Goal: Task Accomplishment & Management: Manage account settings

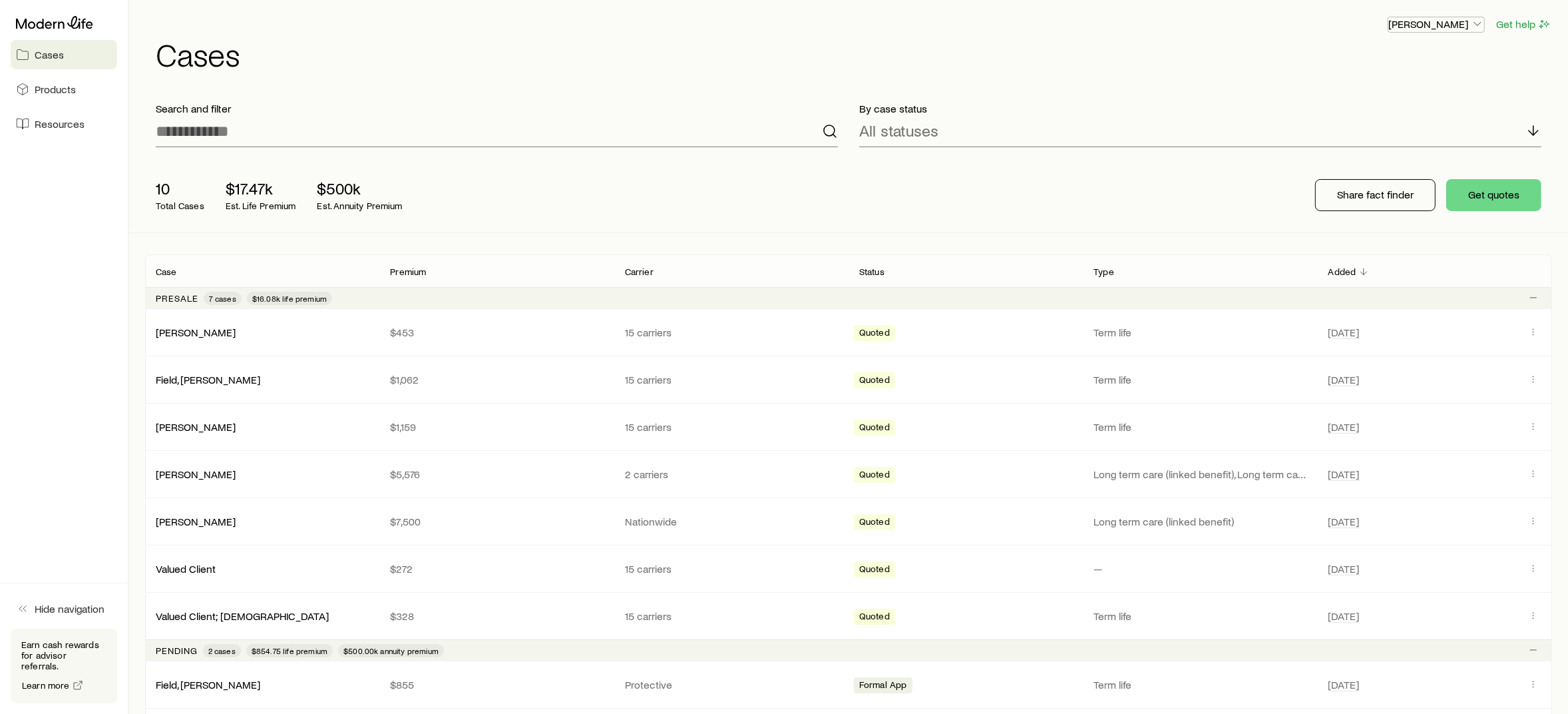
click at [1475, 25] on icon "button" at bounding box center [1478, 24] width 13 height 13
click at [1441, 87] on span "Commission schedule" at bounding box center [1407, 89] width 103 height 13
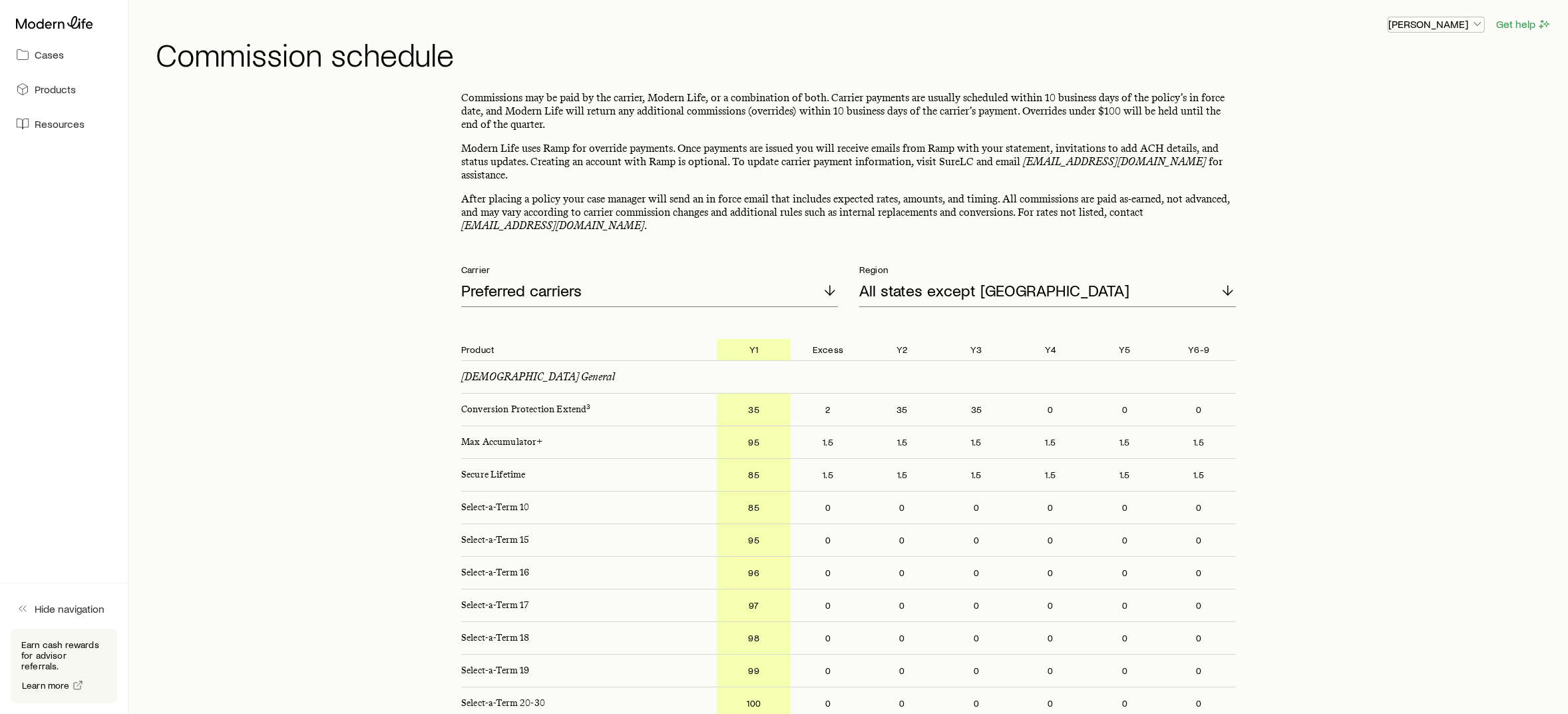
click at [1439, 27] on p "[PERSON_NAME]" at bounding box center [1436, 24] width 96 height 13
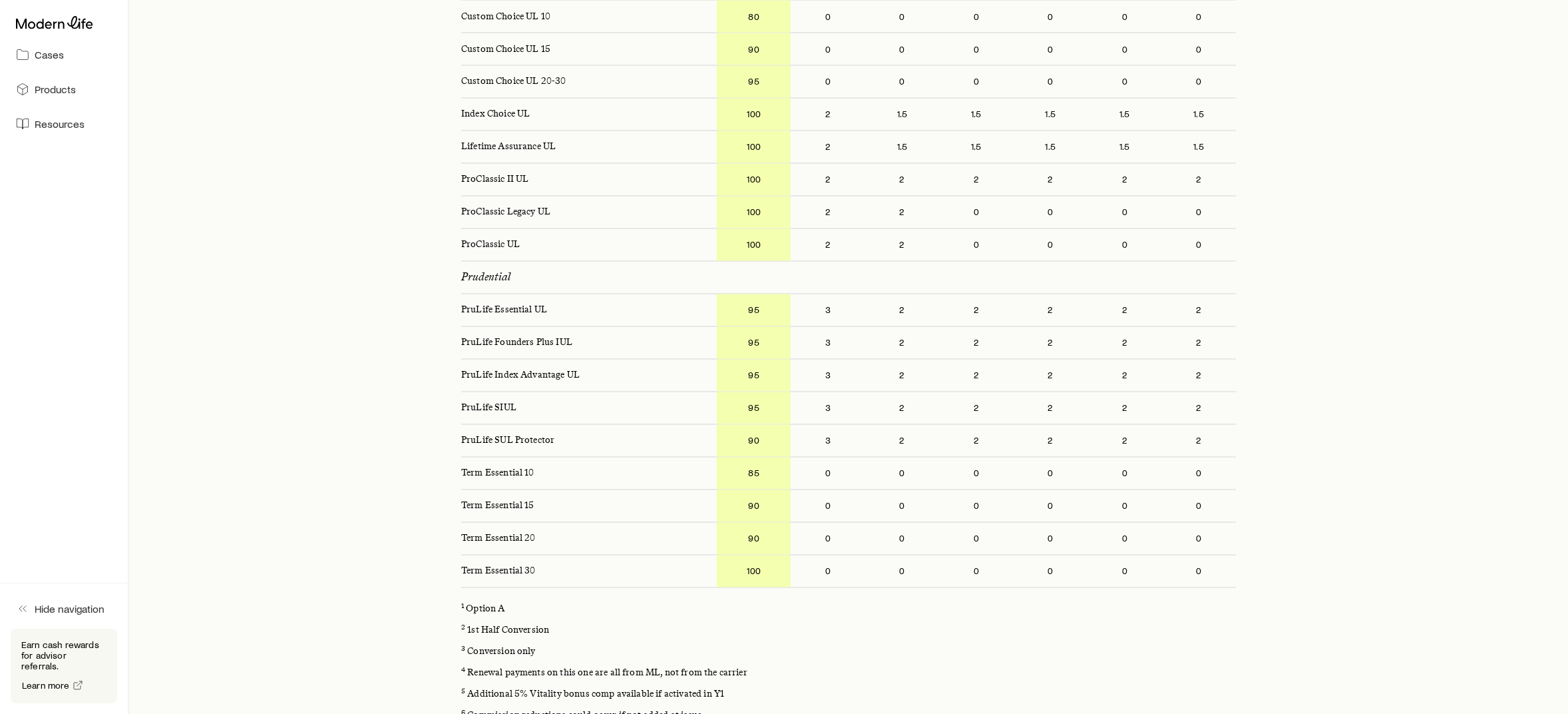
scroll to position [3078, 0]
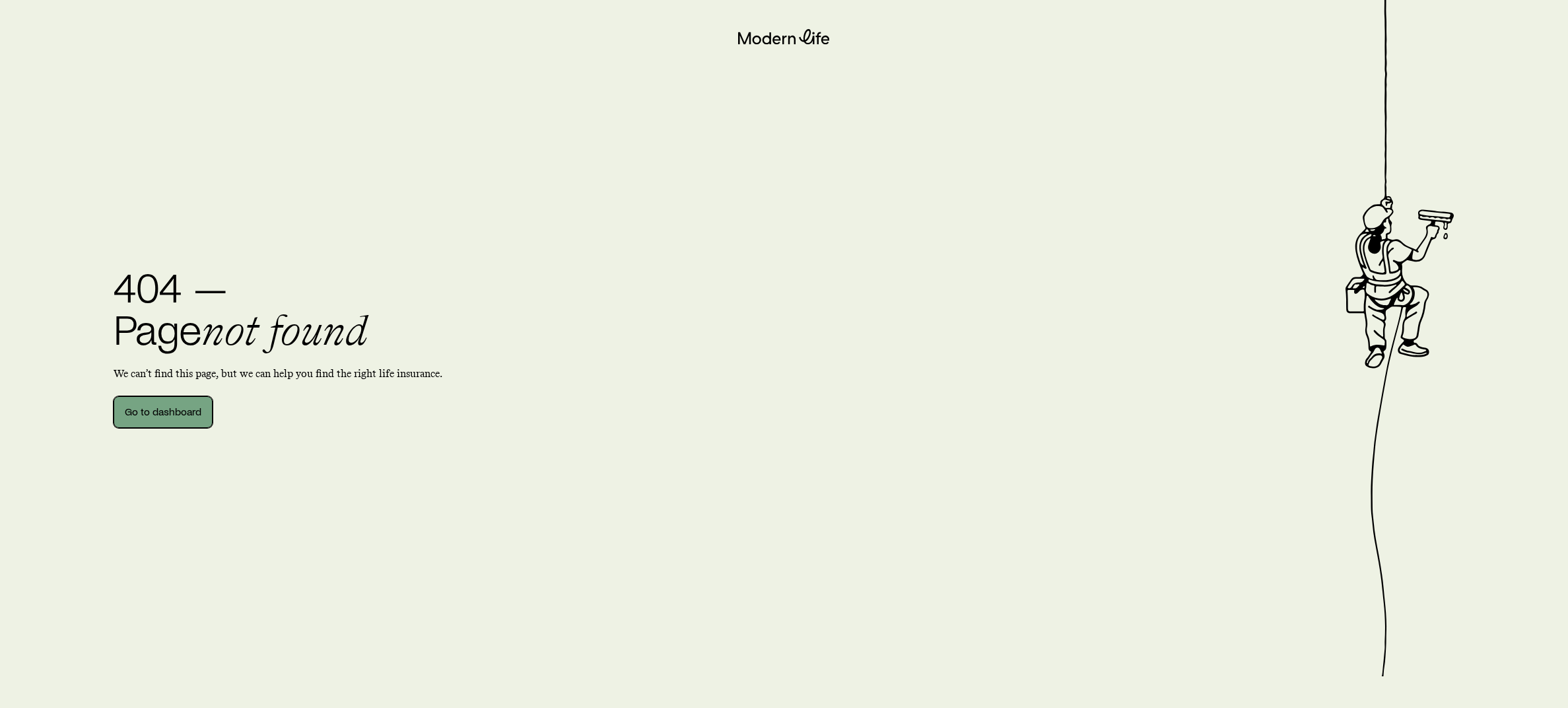
click at [172, 413] on link "Go to dashboard" at bounding box center [163, 412] width 99 height 32
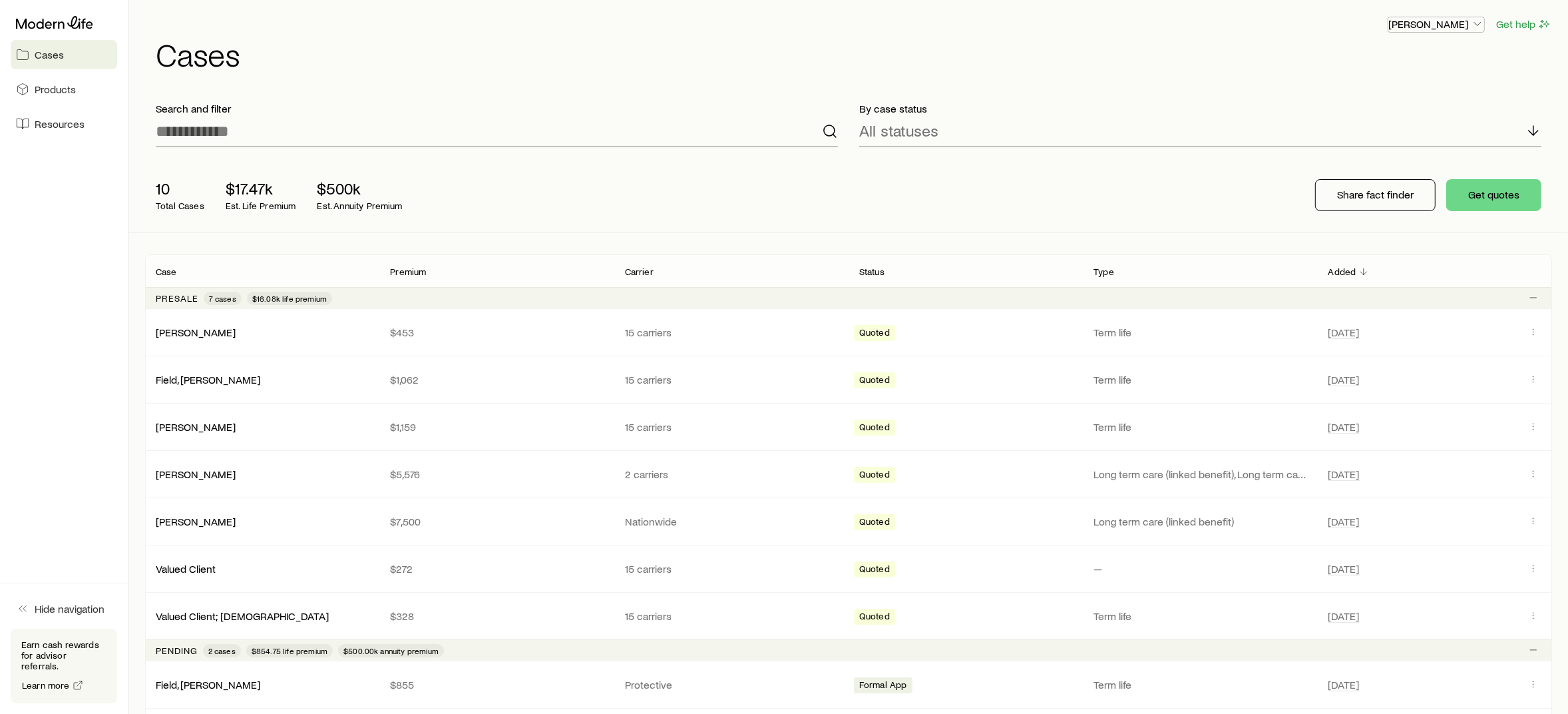
click at [1447, 22] on p "[PERSON_NAME]" at bounding box center [1436, 24] width 96 height 13
drag, startPoint x: 1386, startPoint y: 174, endPoint x: 1384, endPoint y: 166, distance: 8.2
click at [1384, 166] on div "Licenses and contracts Commission schedule Track payments Sign out" at bounding box center [1406, 110] width 149 height 135
click at [1384, 166] on span "Sign out" at bounding box center [1374, 160] width 37 height 13
